Goal: Transaction & Acquisition: Purchase product/service

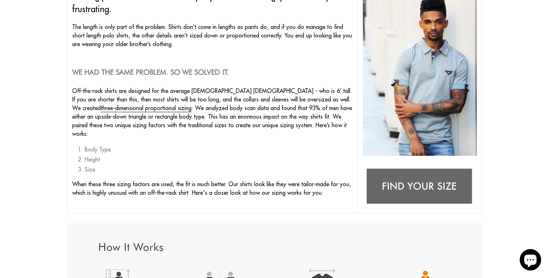
scroll to position [118, 0]
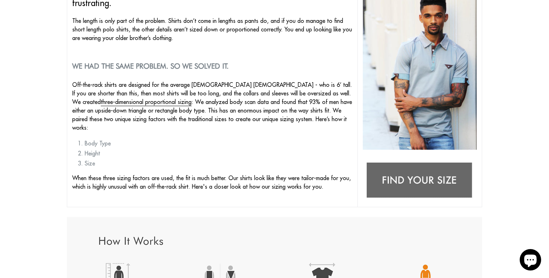
click at [415, 183] on img at bounding box center [420, 180] width 114 height 45
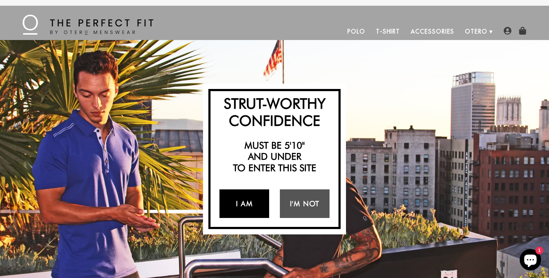
click at [246, 204] on link "I Am" at bounding box center [244, 203] width 50 height 29
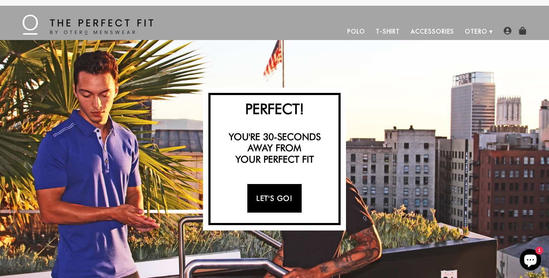
click at [271, 201] on link "Let's Go!" at bounding box center [274, 198] width 54 height 29
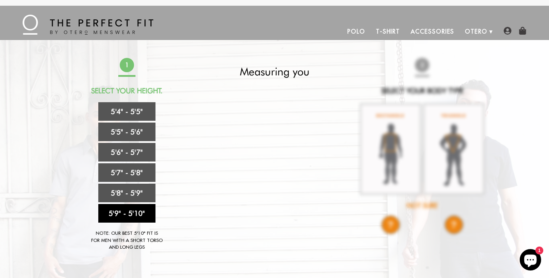
click at [128, 212] on link "5'9" - 5'10"" at bounding box center [126, 213] width 57 height 19
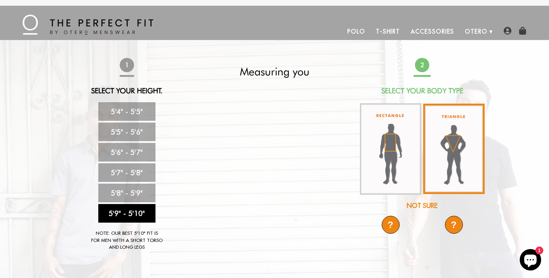
click at [452, 149] on img at bounding box center [453, 149] width 61 height 90
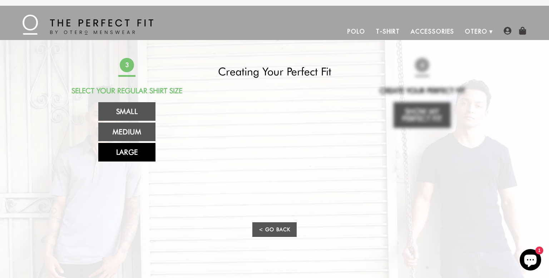
click at [125, 150] on link "Large" at bounding box center [126, 152] width 57 height 19
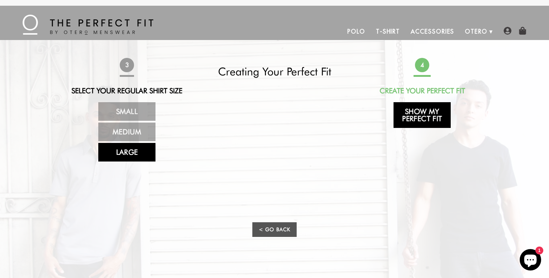
click at [420, 117] on link "Show My Perfect Fit" at bounding box center [421, 115] width 57 height 26
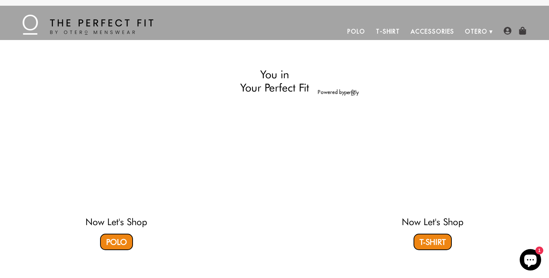
select select "59-510"
select select "triangle"
select select "L"
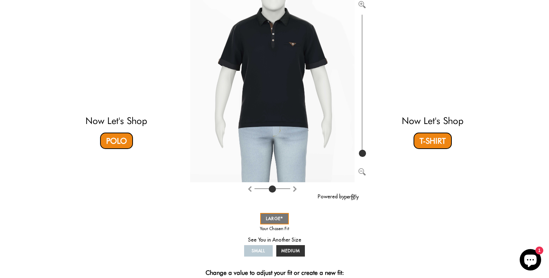
scroll to position [99, 0]
click at [289, 250] on span "MEDIUM" at bounding box center [290, 250] width 19 height 5
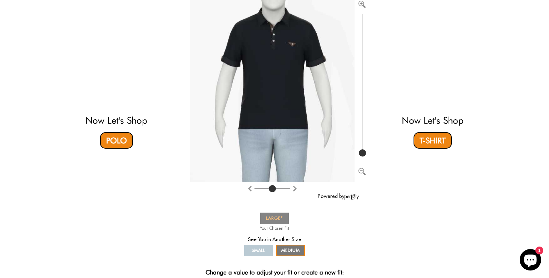
click at [278, 218] on span "LARGE" at bounding box center [274, 218] width 17 height 5
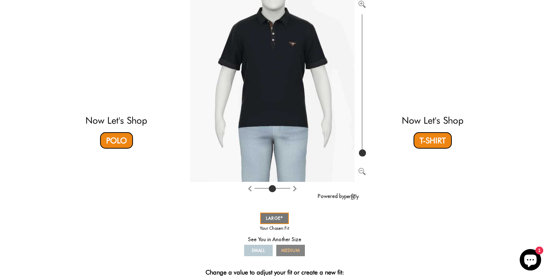
click at [289, 247] on link "MEDIUM" at bounding box center [290, 250] width 29 height 11
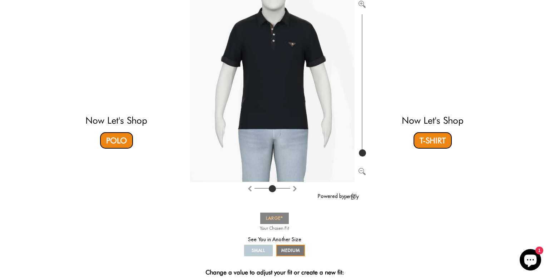
click at [276, 219] on span "LARGE" at bounding box center [274, 218] width 17 height 5
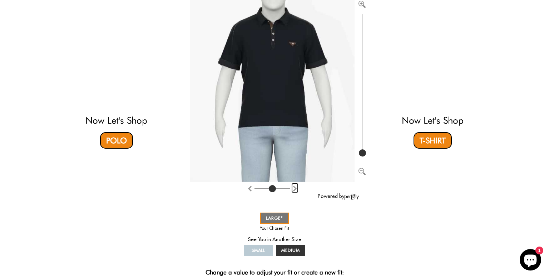
click at [294, 188] on img "Rotate counter clockwise" at bounding box center [295, 189] width 6 height 6
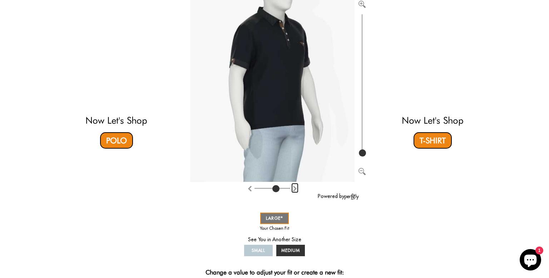
click at [294, 188] on img "Rotate counter clockwise" at bounding box center [295, 189] width 6 height 6
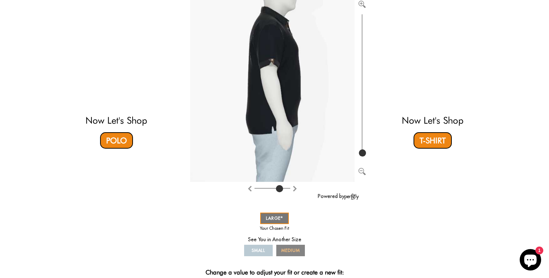
click at [292, 248] on span "MEDIUM" at bounding box center [290, 250] width 19 height 5
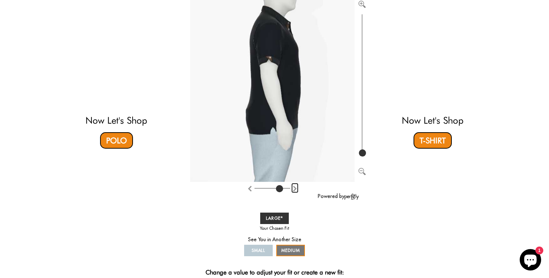
click at [296, 187] on img "Rotate counter clockwise" at bounding box center [295, 189] width 6 height 6
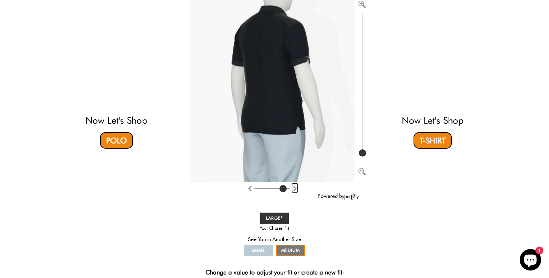
click at [296, 187] on img "Rotate counter clockwise" at bounding box center [295, 189] width 6 height 6
type input "0"
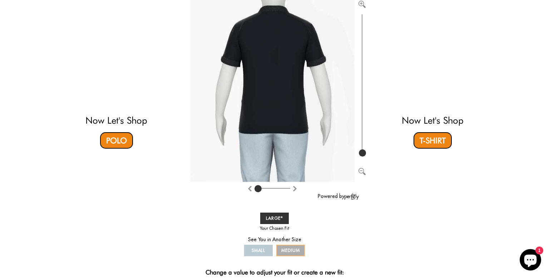
click at [288, 250] on span "MEDIUM" at bounding box center [290, 250] width 19 height 5
click at [277, 218] on span "LARGE" at bounding box center [274, 218] width 17 height 5
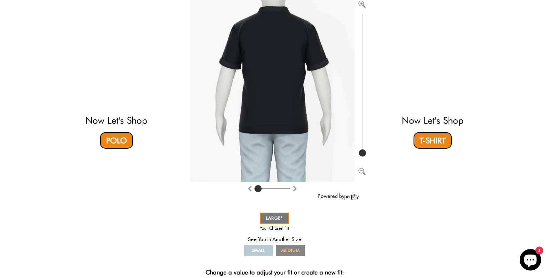
click at [286, 248] on span "MEDIUM" at bounding box center [290, 250] width 19 height 5
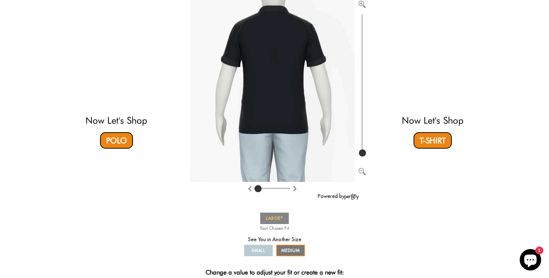
click at [277, 217] on span "LARGE" at bounding box center [274, 218] width 17 height 5
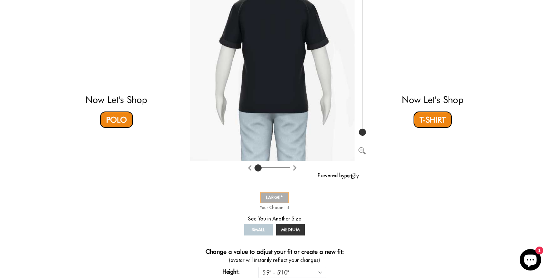
scroll to position [0, 0]
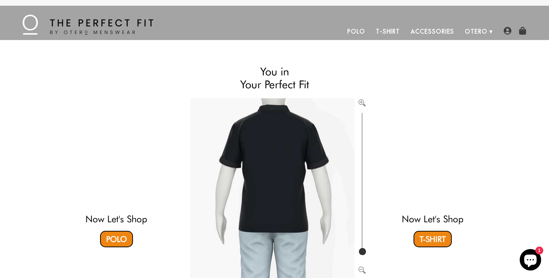
click at [360, 30] on link "Polo" at bounding box center [356, 31] width 29 height 17
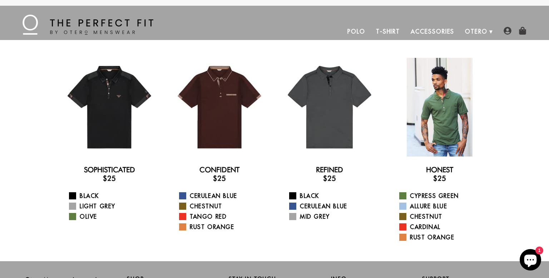
click at [435, 106] on div at bounding box center [439, 107] width 99 height 99
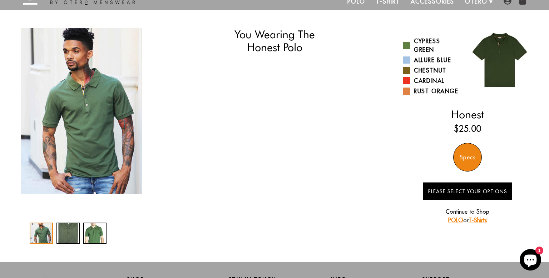
select select "59-510"
select select "triangle"
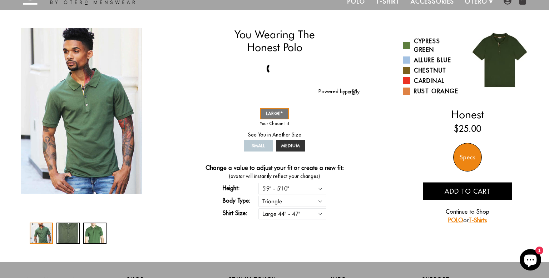
scroll to position [39, 0]
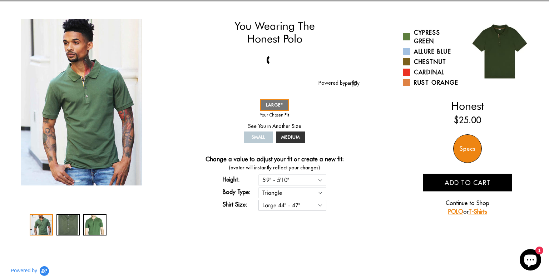
click at [322, 206] on select "Small 36" - 39" Medium 40" - 43" Large 44" - 47"" at bounding box center [292, 205] width 68 height 11
select select "M"
click at [258, 200] on select "Small 36" - 39" Medium 40" - 43" Large 44" - 47"" at bounding box center [292, 205] width 68 height 11
select select "59-510"
select select "triangle"
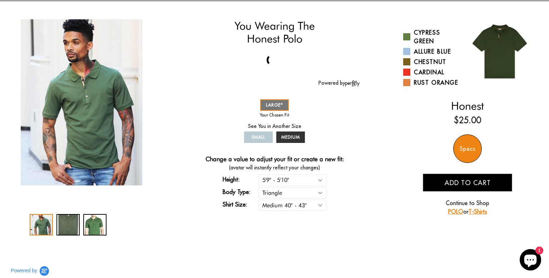
select select "M"
click at [74, 224] on div "2 / 3" at bounding box center [67, 224] width 23 height 21
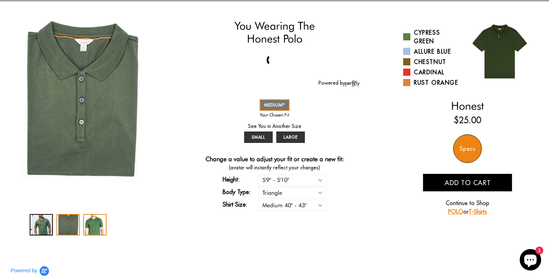
click at [94, 226] on div "3 / 3" at bounding box center [94, 224] width 23 height 21
